Goal: Obtain resource: Download file/media

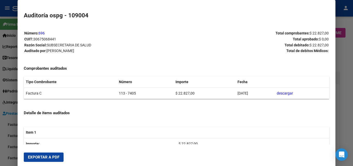
scroll to position [103, 0]
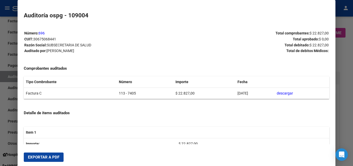
click at [0, 78] on div at bounding box center [176, 83] width 353 height 166
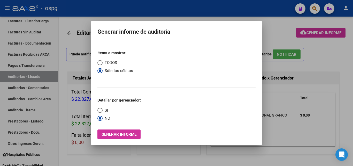
click at [31, 80] on div at bounding box center [176, 83] width 353 height 166
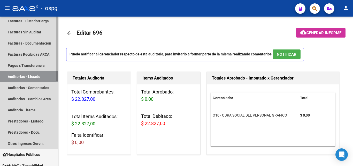
click at [34, 77] on link "Auditorías - Listado" at bounding box center [29, 76] width 58 height 11
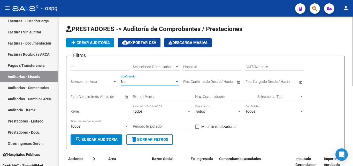
click at [143, 80] on div "No" at bounding box center [148, 81] width 54 height 4
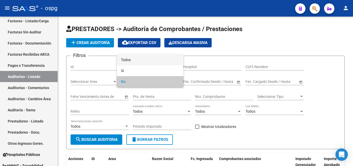
click at [152, 57] on span "Todos" at bounding box center [150, 59] width 58 height 11
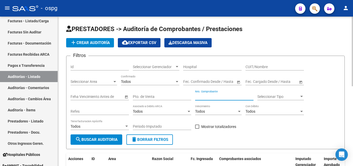
click at [209, 96] on input "Nro. Comprobante" at bounding box center [224, 96] width 58 height 4
type input "5979"
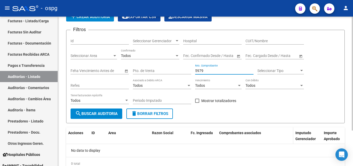
scroll to position [47, 0]
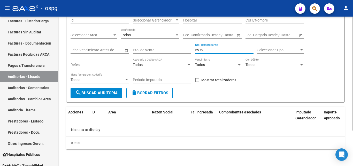
drag, startPoint x: 209, startPoint y: 49, endPoint x: 133, endPoint y: 49, distance: 76.2
click at [133, 49] on div "Filtros Id Seleccionar Gerenciador Seleccionar Gerenciador Hospital CUIT/Nombre…" at bounding box center [206, 50] width 270 height 74
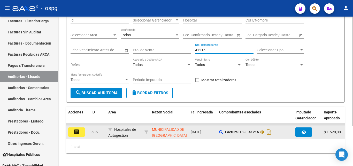
type input "41216"
click at [75, 133] on mat-icon "assignment" at bounding box center [76, 131] width 6 height 6
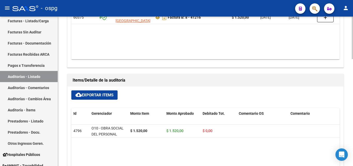
scroll to position [272, 0]
click at [94, 95] on span "cloud_download Exportar Items" at bounding box center [94, 95] width 38 height 5
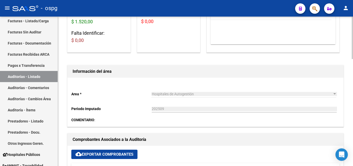
scroll to position [194, 0]
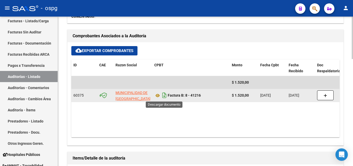
click at [163, 95] on icon "Descargar documento" at bounding box center [164, 95] width 7 height 8
